Goal: Information Seeking & Learning: Learn about a topic

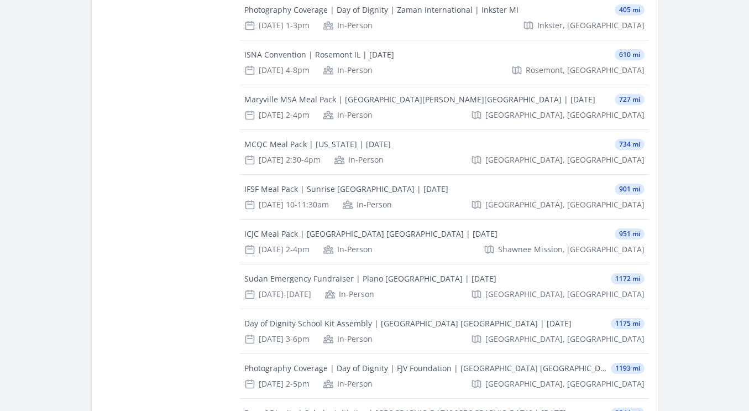
scroll to position [518, 0]
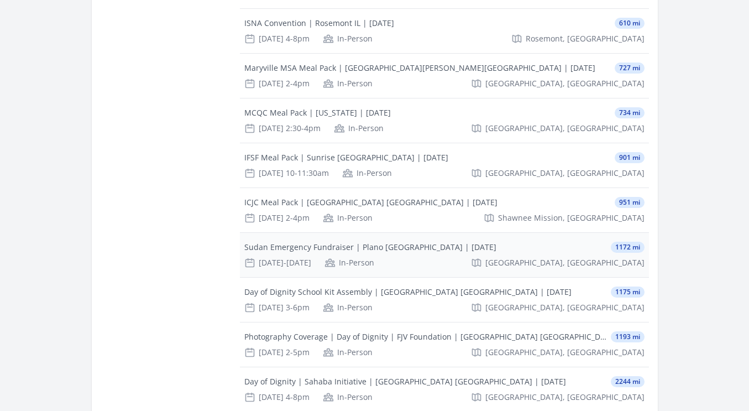
click at [309, 241] on div "Sudan Emergency Fundraiser | Plano [GEOGRAPHIC_DATA] | [DATE]" at bounding box center [370, 246] width 252 height 11
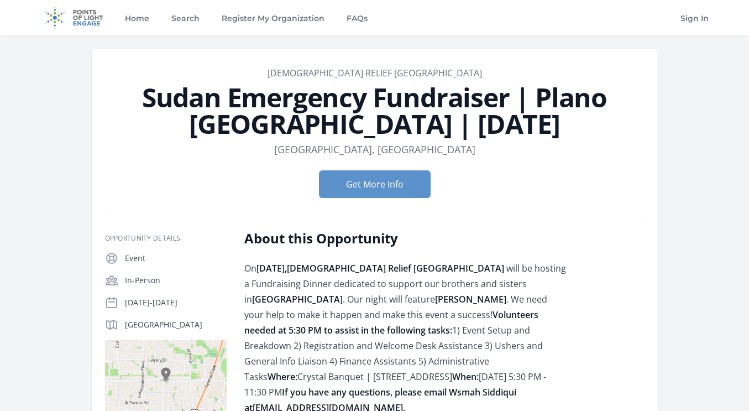
drag, startPoint x: 748, startPoint y: 165, endPoint x: 755, endPoint y: 189, distance: 25.4
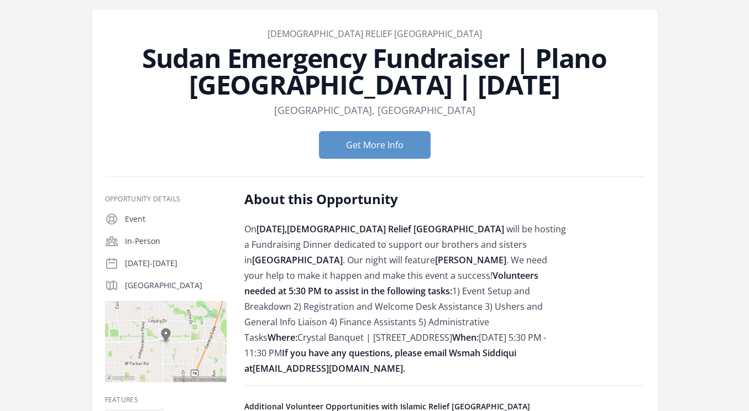
scroll to position [27, 0]
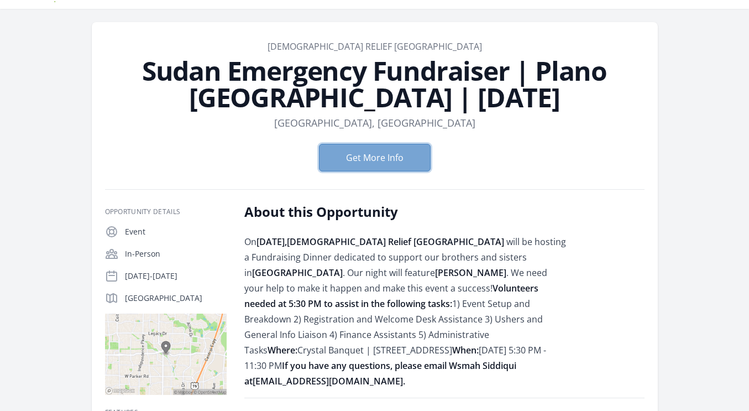
click at [377, 165] on button "Get More Info" at bounding box center [375, 158] width 112 height 28
